Goal: Information Seeking & Learning: Find specific fact

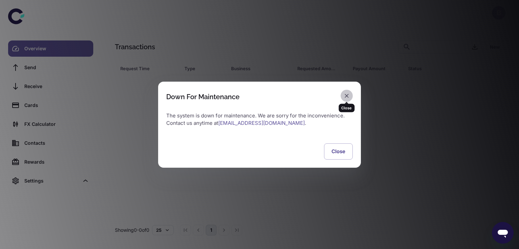
click at [346, 95] on icon "button" at bounding box center [347, 96] width 4 height 4
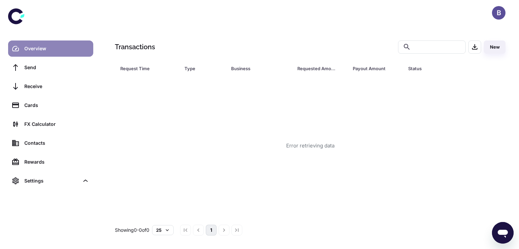
click at [26, 51] on div "Overview" at bounding box center [56, 48] width 65 height 7
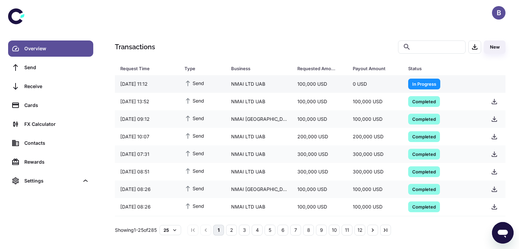
click at [423, 84] on span "In Progress" at bounding box center [424, 83] width 32 height 7
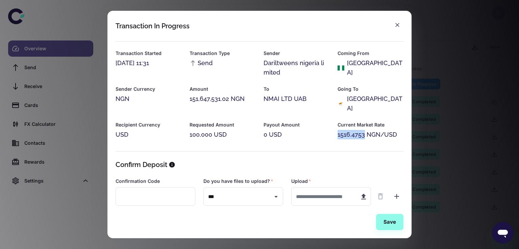
drag, startPoint x: 336, startPoint y: 127, endPoint x: 362, endPoint y: 129, distance: 26.4
click at [362, 130] on div "1516.4753 NGN/USD" at bounding box center [371, 134] width 66 height 9
copy div "1516.4753"
